Goal: Task Accomplishment & Management: Manage account settings

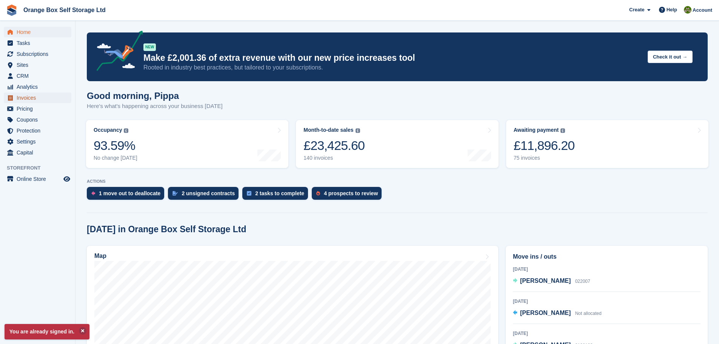
click at [45, 97] on span "Invoices" at bounding box center [39, 97] width 45 height 11
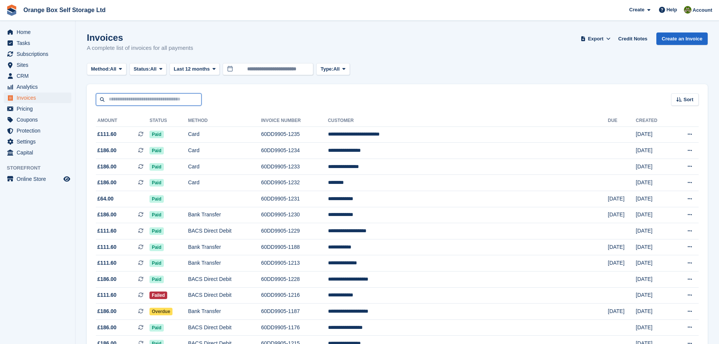
click at [181, 104] on input "text" at bounding box center [149, 99] width 106 height 12
type input "****"
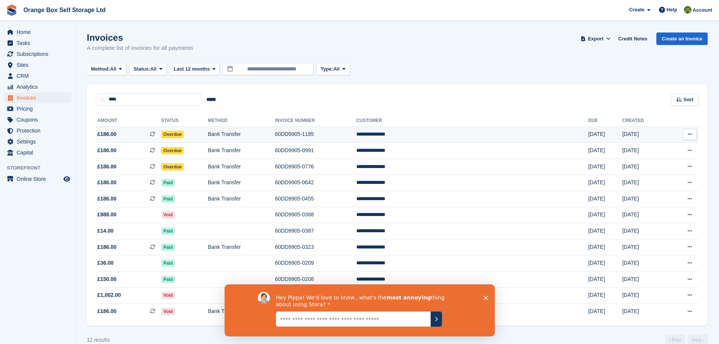
click at [271, 137] on td "Bank Transfer" at bounding box center [241, 134] width 67 height 16
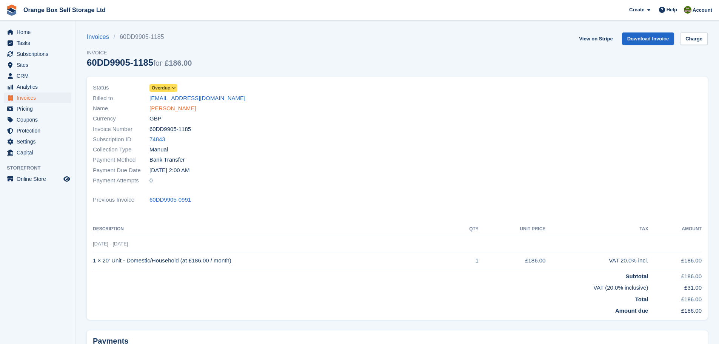
click at [181, 107] on link "Kenneth Pennock" at bounding box center [172, 108] width 46 height 9
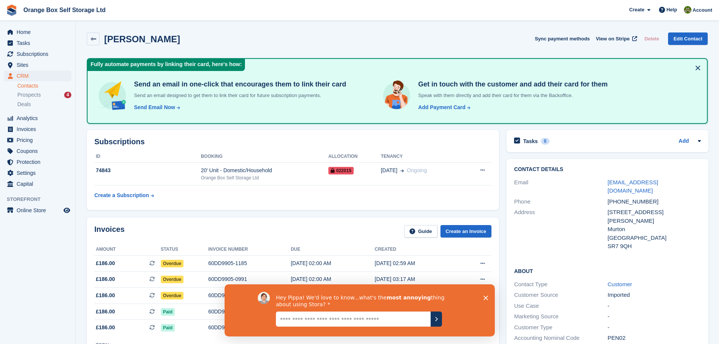
click at [485, 299] on icon "Close survey" at bounding box center [485, 297] width 5 height 5
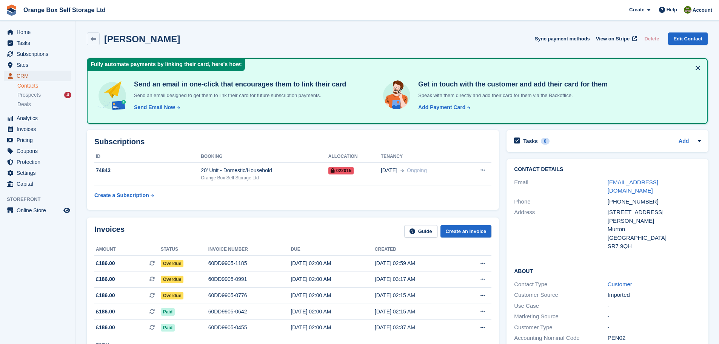
click at [30, 77] on span "CRM" at bounding box center [39, 76] width 45 height 11
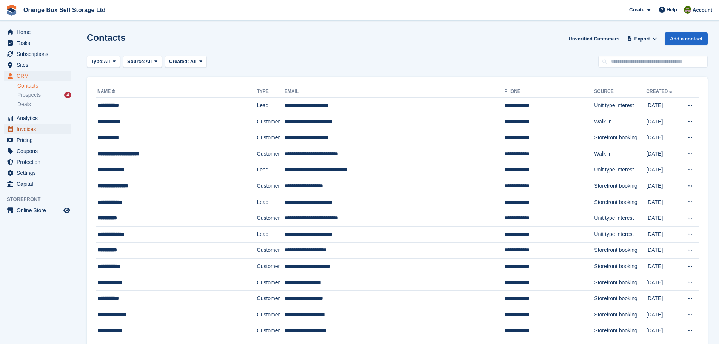
click at [41, 128] on span "Invoices" at bounding box center [39, 129] width 45 height 11
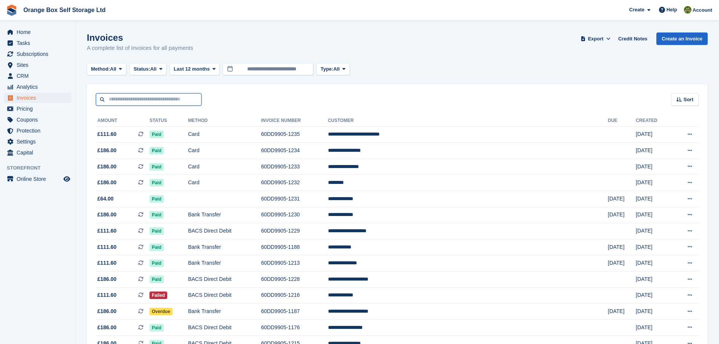
click at [135, 101] on input "text" at bounding box center [149, 99] width 106 height 12
type input "***"
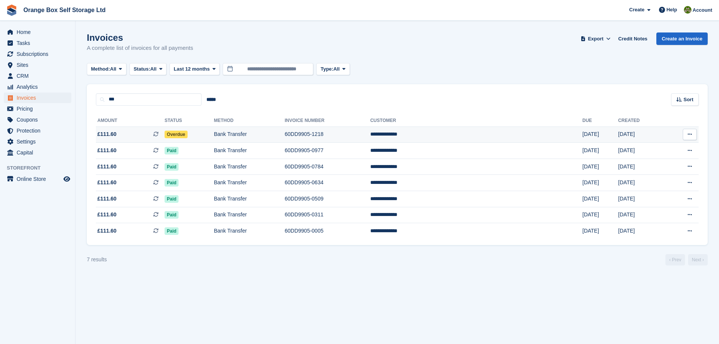
click at [285, 133] on td "Bank Transfer" at bounding box center [249, 134] width 71 height 16
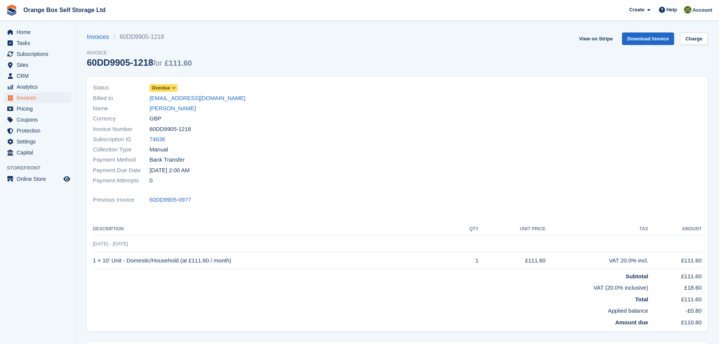
click at [164, 92] on div "Status Overdue" at bounding box center [243, 88] width 300 height 10
click at [168, 87] on span "Overdue" at bounding box center [161, 88] width 18 height 7
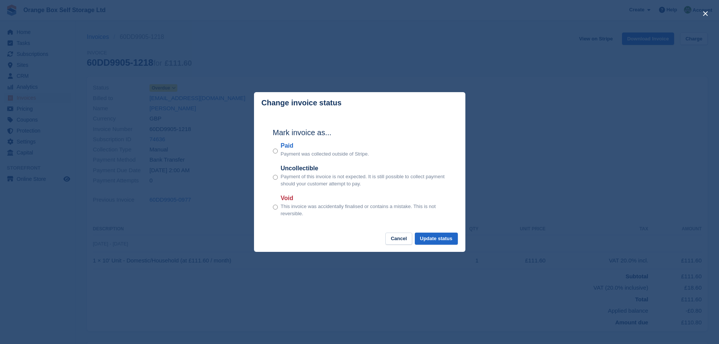
click at [290, 143] on label "Paid" at bounding box center [325, 145] width 88 height 9
click at [441, 239] on button "Update status" at bounding box center [436, 238] width 43 height 12
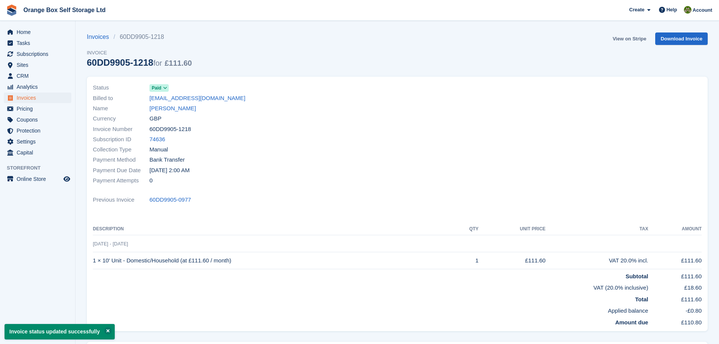
click at [626, 38] on link "View on Stripe" at bounding box center [629, 38] width 40 height 12
click at [104, 40] on link "Invoices" at bounding box center [100, 36] width 27 height 9
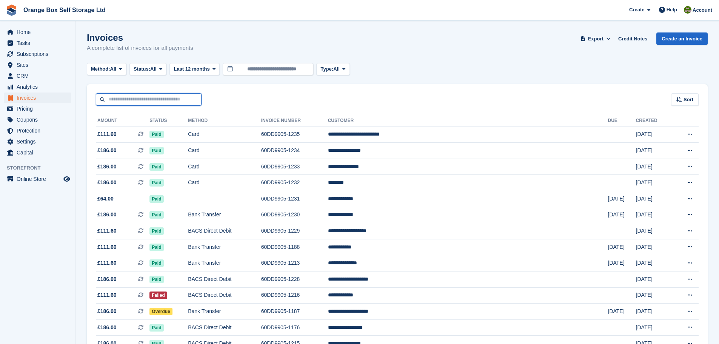
click at [154, 102] on input "text" at bounding box center [149, 99] width 106 height 12
type input "****"
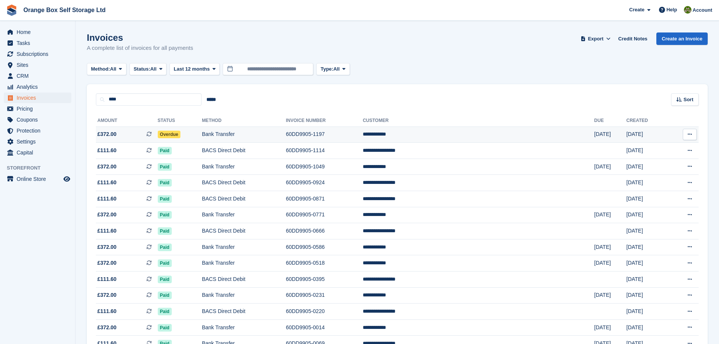
click at [202, 133] on td "Overdue" at bounding box center [180, 134] width 44 height 16
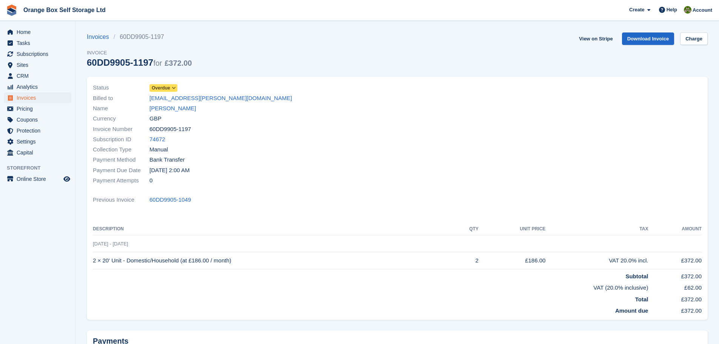
click at [172, 88] on icon at bounding box center [174, 88] width 4 height 5
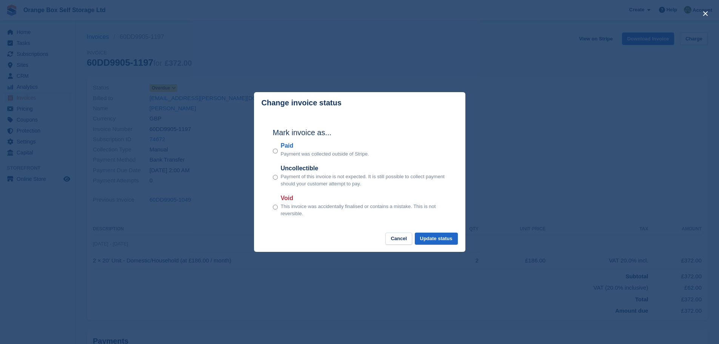
click at [285, 147] on label "Paid" at bounding box center [325, 145] width 88 height 9
click at [444, 237] on button "Update status" at bounding box center [436, 238] width 43 height 12
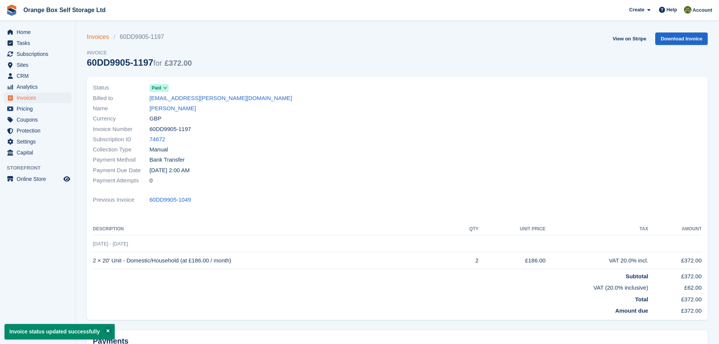
click at [94, 38] on link "Invoices" at bounding box center [100, 36] width 27 height 9
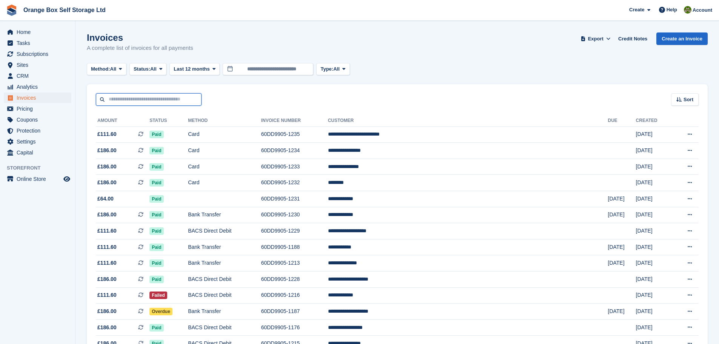
click at [187, 105] on input "text" at bounding box center [149, 99] width 106 height 12
type input "***"
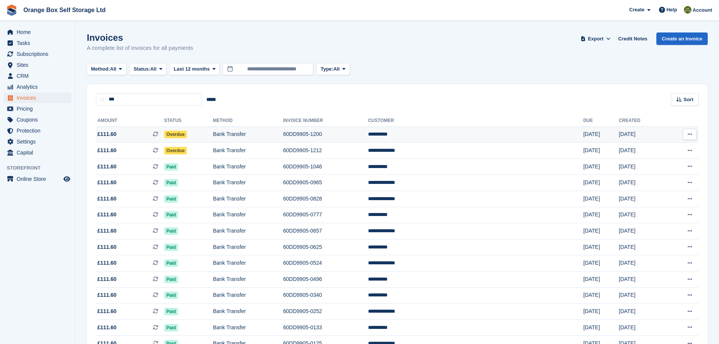
click at [283, 134] on td "Bank Transfer" at bounding box center [248, 134] width 70 height 16
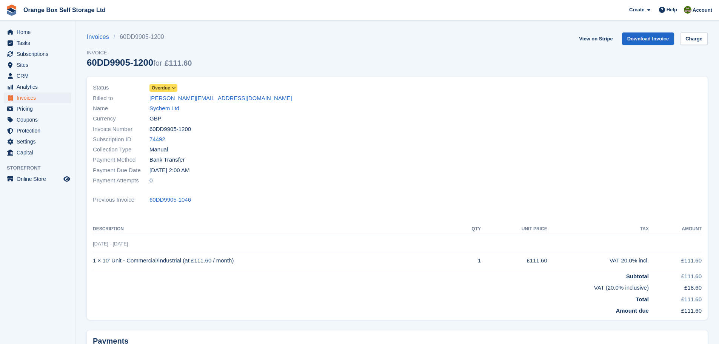
click at [174, 88] on icon at bounding box center [174, 88] width 4 height 5
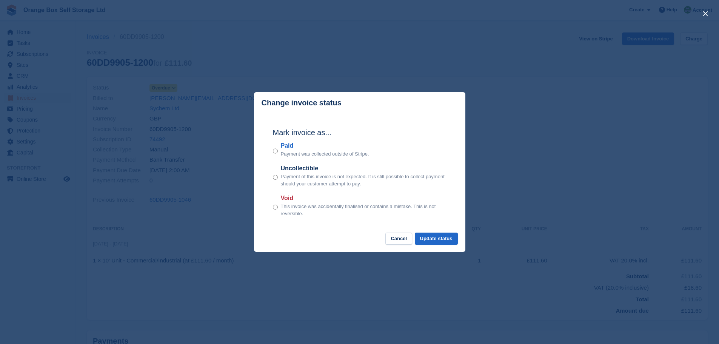
click at [292, 147] on label "Paid" at bounding box center [325, 145] width 88 height 9
click at [439, 238] on button "Update status" at bounding box center [436, 238] width 43 height 12
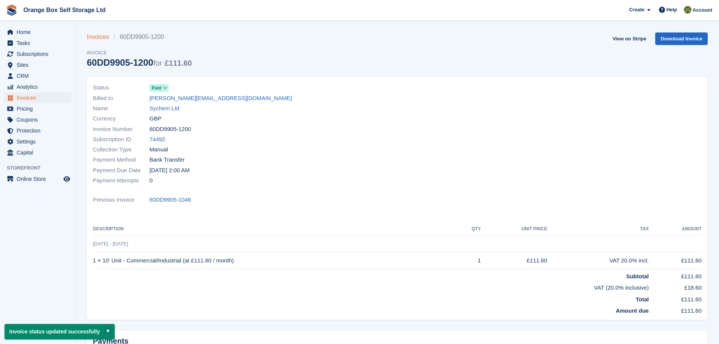
click at [104, 35] on link "Invoices" at bounding box center [100, 36] width 27 height 9
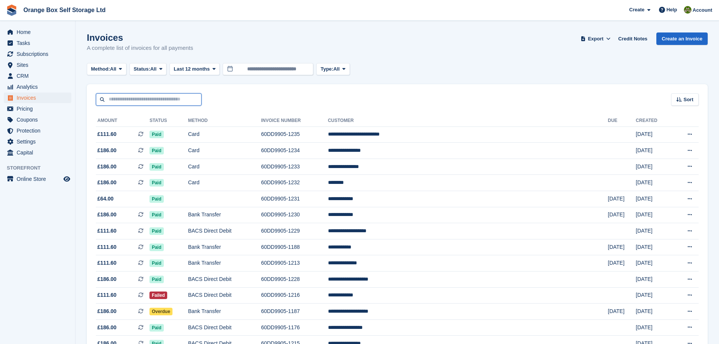
click at [155, 98] on input "text" at bounding box center [149, 99] width 106 height 12
type input "***"
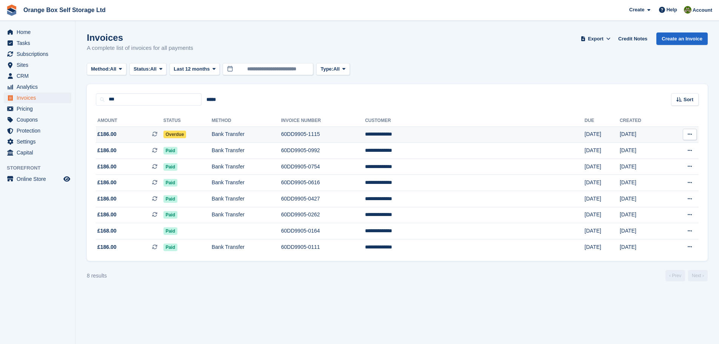
click at [281, 128] on td "Bank Transfer" at bounding box center [246, 134] width 69 height 16
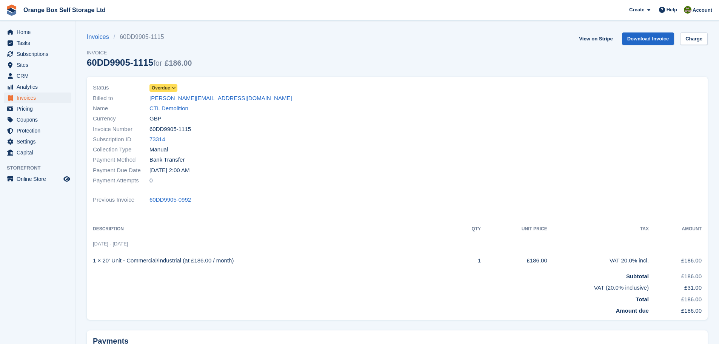
click at [171, 84] on link "Overdue" at bounding box center [163, 87] width 28 height 9
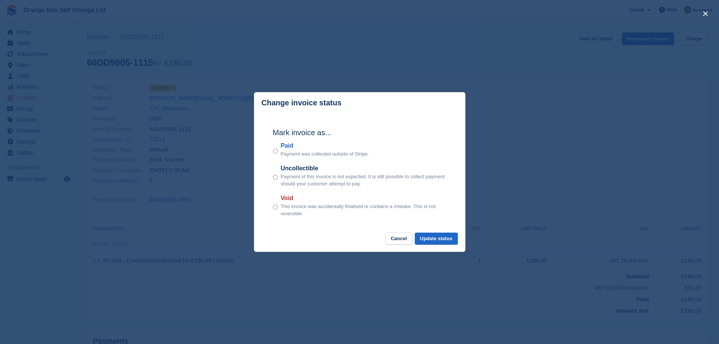
click at [286, 148] on label "Paid" at bounding box center [325, 145] width 88 height 9
click at [435, 239] on button "Update status" at bounding box center [436, 238] width 43 height 12
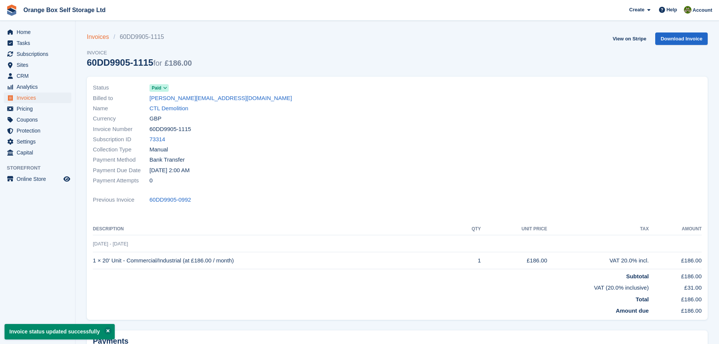
click at [104, 34] on link "Invoices" at bounding box center [100, 36] width 27 height 9
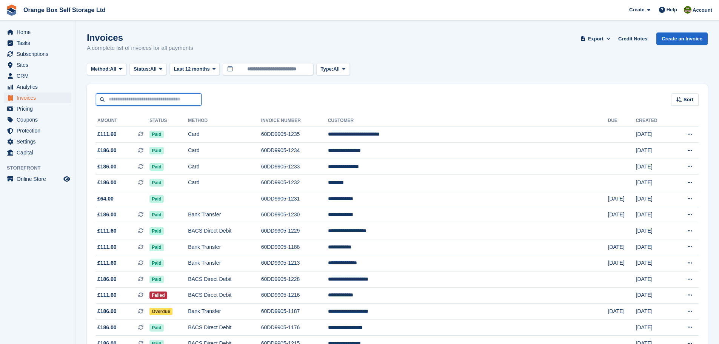
click at [158, 102] on input "text" at bounding box center [149, 99] width 106 height 12
type input "****"
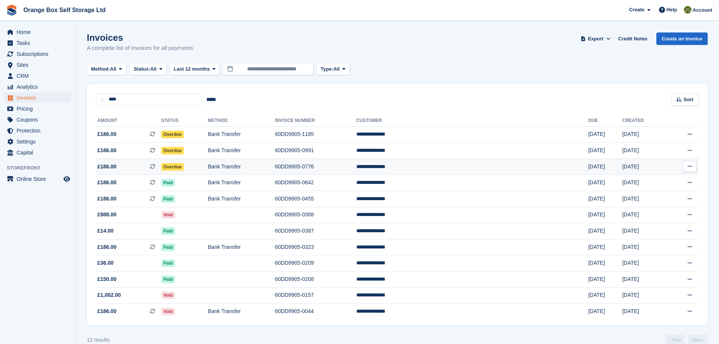
click at [275, 169] on td "Bank Transfer" at bounding box center [241, 166] width 67 height 16
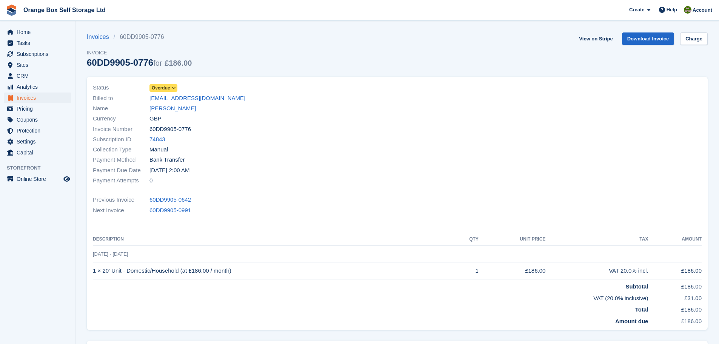
click at [169, 89] on span "Overdue" at bounding box center [161, 88] width 18 height 7
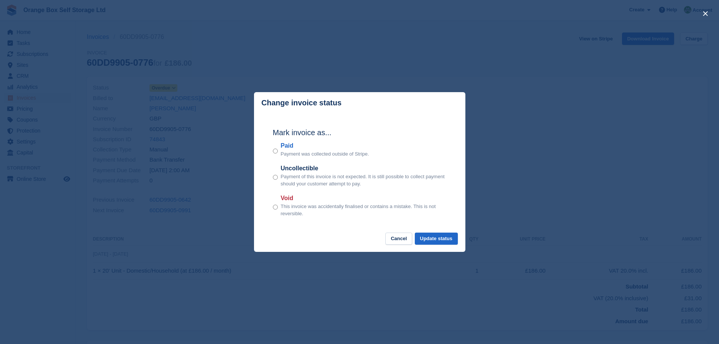
click at [284, 150] on label "Paid" at bounding box center [325, 145] width 88 height 9
click at [442, 239] on button "Update status" at bounding box center [436, 238] width 43 height 12
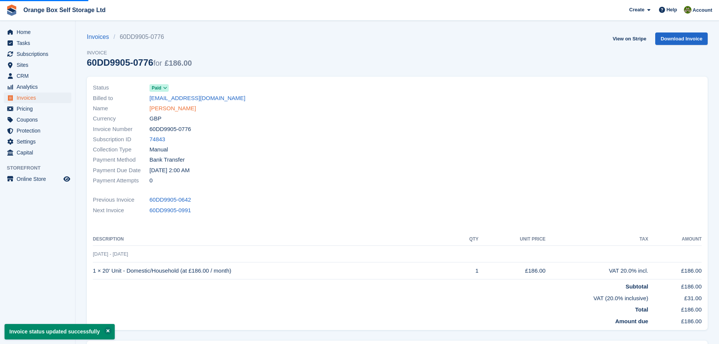
click at [173, 108] on link "[PERSON_NAME]" at bounding box center [172, 108] width 46 height 9
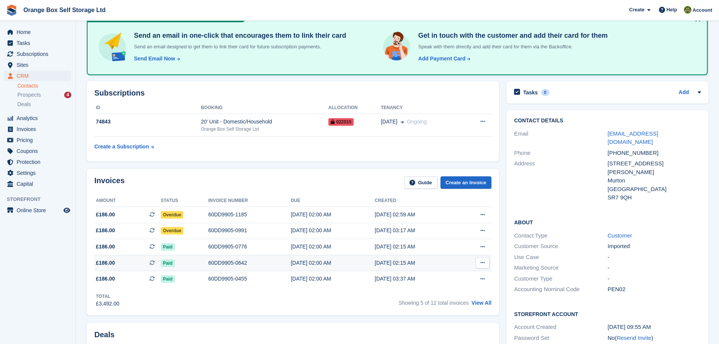
scroll to position [75, 0]
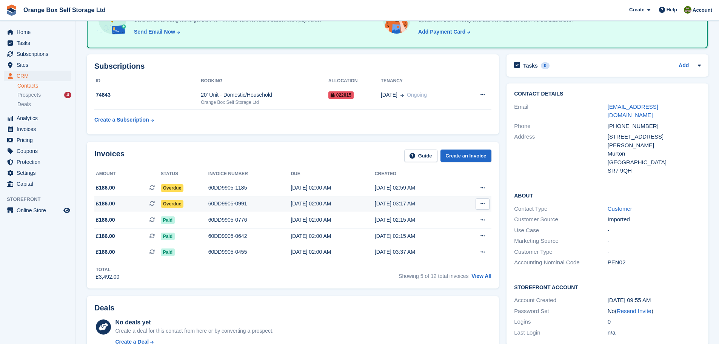
click at [188, 200] on div "Overdue" at bounding box center [185, 204] width 48 height 8
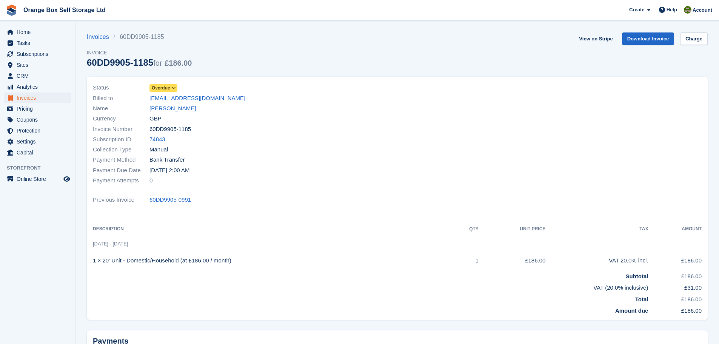
click at [164, 89] on span "Overdue" at bounding box center [161, 88] width 18 height 7
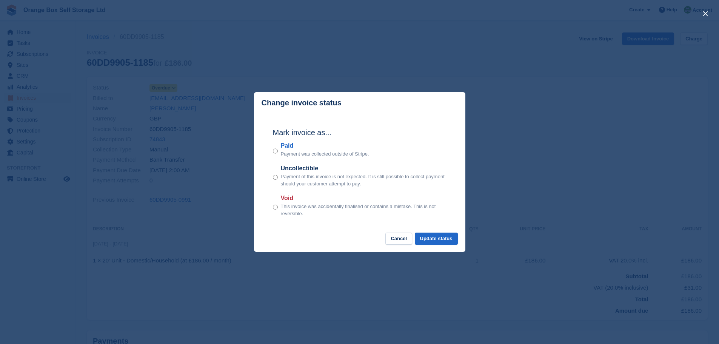
click at [292, 148] on label "Paid" at bounding box center [325, 145] width 88 height 9
click at [449, 242] on button "Update status" at bounding box center [436, 238] width 43 height 12
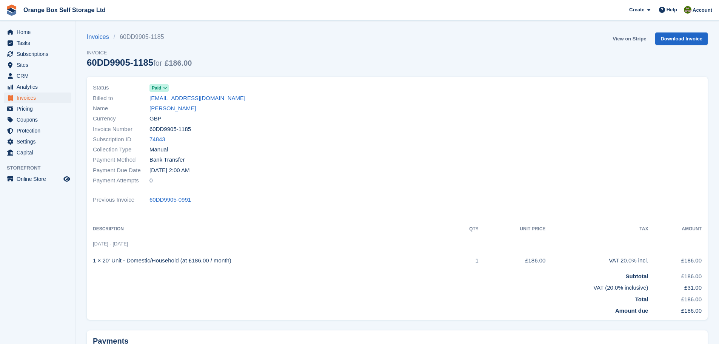
click at [641, 37] on link "View on Stripe" at bounding box center [629, 38] width 40 height 12
click at [35, 34] on span "Home" at bounding box center [39, 32] width 45 height 11
